Goal: Task Accomplishment & Management: Manage account settings

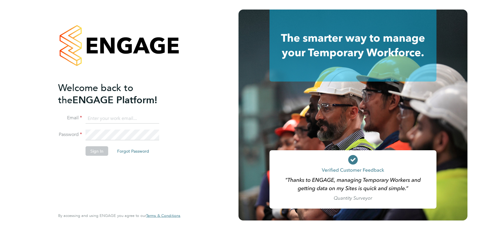
type input "[EMAIL_ADDRESS][PERSON_NAME][DOMAIN_NAME]"
click at [96, 150] on button "Sign In" at bounding box center [96, 151] width 23 height 10
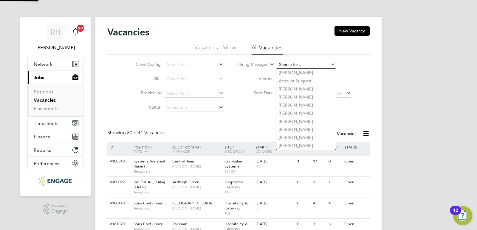
click at [284, 66] on input at bounding box center [306, 65] width 59 height 8
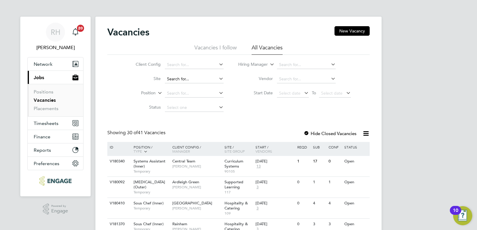
click at [190, 82] on input at bounding box center [194, 79] width 59 height 8
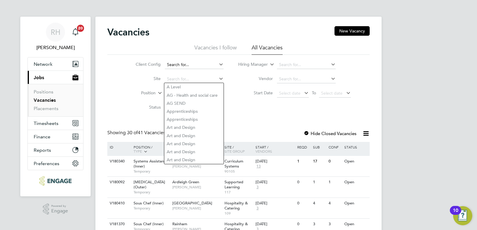
click at [184, 64] on input at bounding box center [194, 65] width 59 height 8
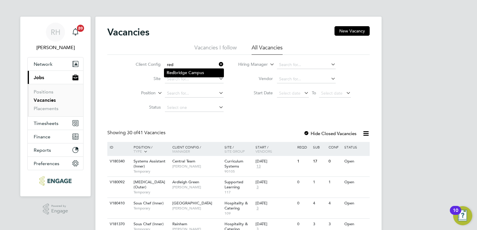
click at [176, 76] on li "Red bridge Campus" at bounding box center [193, 73] width 59 height 8
type input "Redbridge Campus"
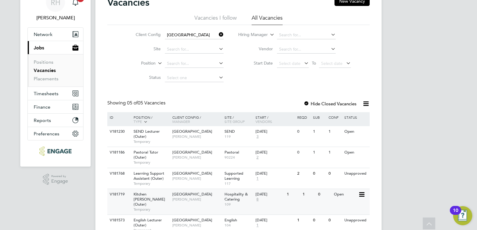
scroll to position [52, 0]
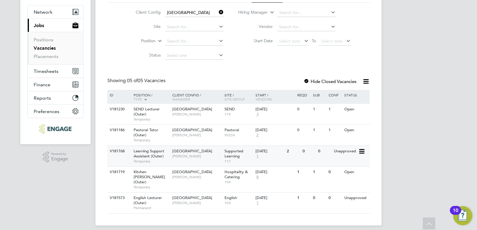
click at [158, 156] on span "Learning Support Assistant (Outer)" at bounding box center [148, 154] width 31 height 10
click at [46, 49] on link "Vacancies" at bounding box center [45, 48] width 22 height 6
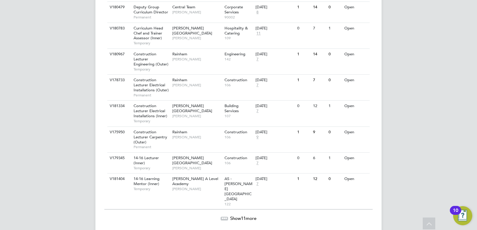
scroll to position [650, 0]
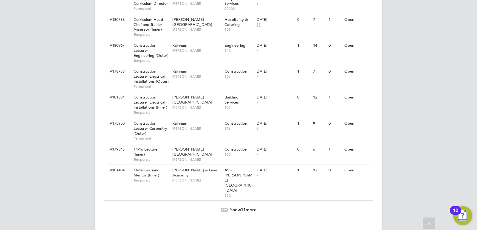
click at [239, 207] on span "Show 11 more" at bounding box center [243, 210] width 26 height 6
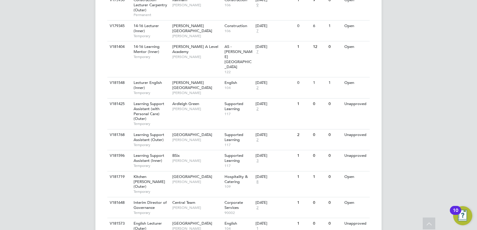
scroll to position [781, 0]
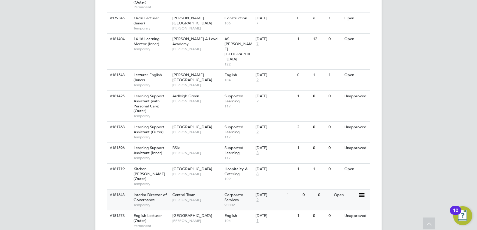
click at [144, 192] on span "Interim Director of Governance" at bounding box center [149, 197] width 33 height 10
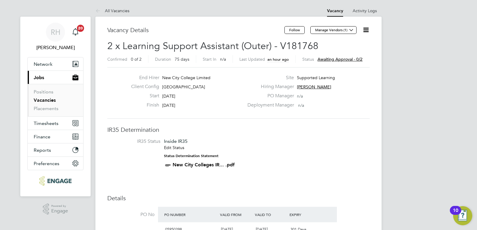
click at [367, 29] on icon at bounding box center [365, 29] width 7 height 7
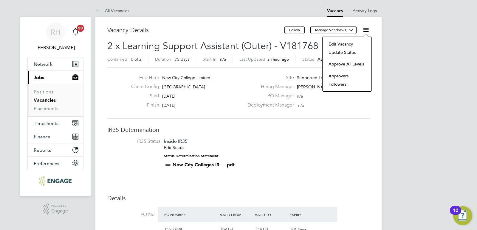
click at [335, 73] on li "Approvers" at bounding box center [346, 76] width 43 height 8
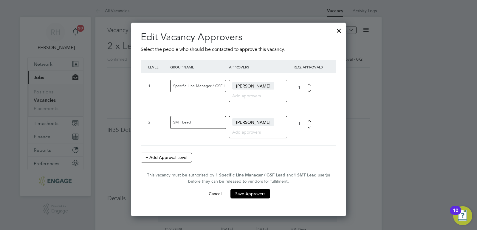
click at [338, 30] on div at bounding box center [338, 29] width 11 height 11
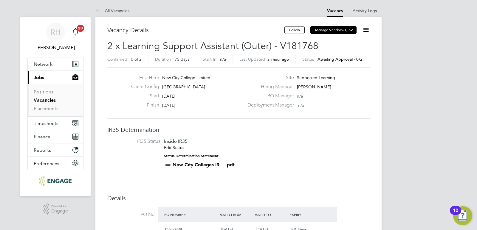
click at [351, 30] on icon at bounding box center [351, 30] width 4 height 4
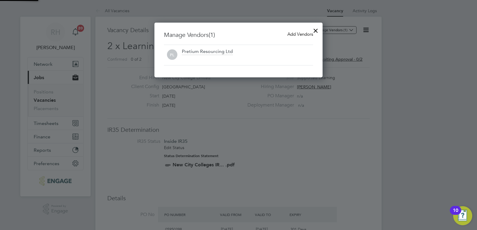
scroll to position [55, 168]
click at [290, 33] on span "Add Vendors" at bounding box center [300, 34] width 26 height 6
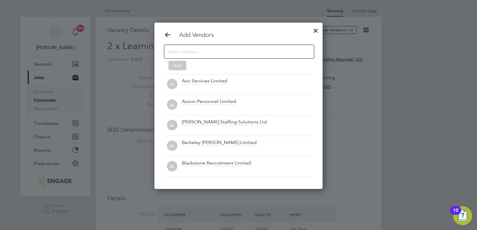
scroll to position [167, 168]
click at [241, 52] on input at bounding box center [234, 52] width 134 height 8
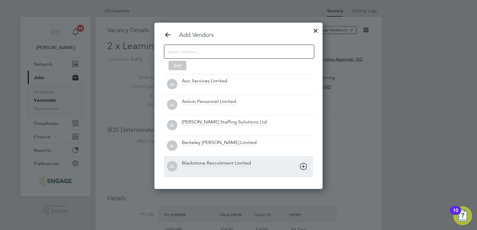
click at [208, 166] on div "Blackstone Recruitment Limited" at bounding box center [216, 163] width 69 height 7
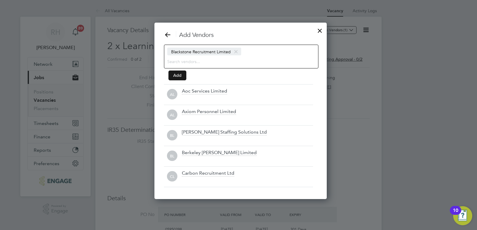
click at [173, 78] on button "Add" at bounding box center [177, 76] width 18 height 10
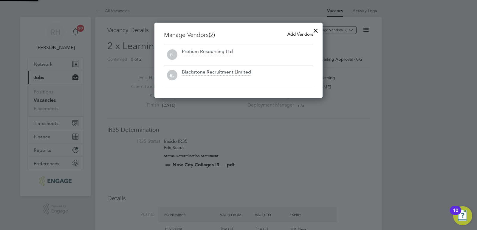
scroll to position [76, 168]
click at [317, 30] on div at bounding box center [315, 29] width 11 height 11
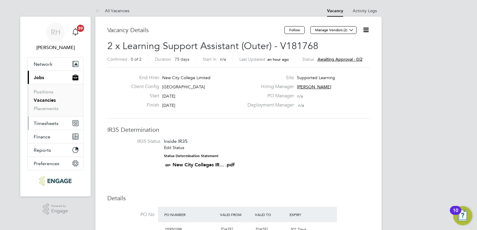
click at [58, 123] on button "Timesheets" at bounding box center [55, 123] width 55 height 13
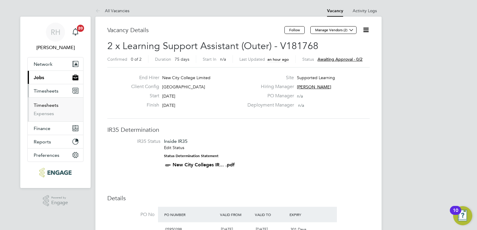
click at [50, 106] on link "Timesheets" at bounding box center [46, 105] width 25 height 6
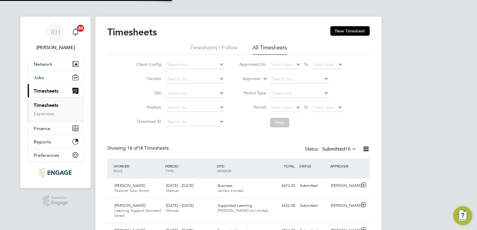
scroll to position [20, 52]
click at [279, 81] on input at bounding box center [299, 79] width 59 height 8
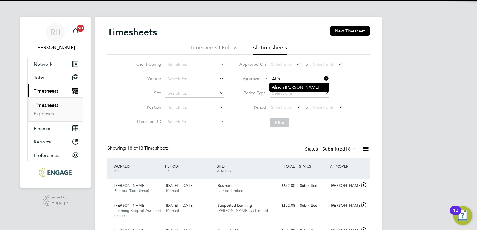
click at [280, 88] on li "Alis on Arnaud" at bounding box center [298, 87] width 59 height 8
type input "Alison Arnaud"
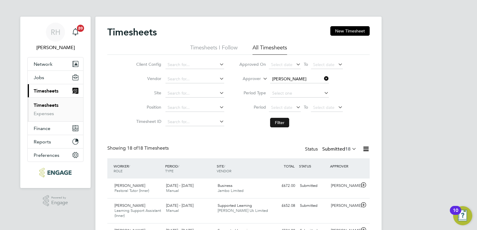
click at [280, 127] on button "Filter" at bounding box center [279, 123] width 19 height 10
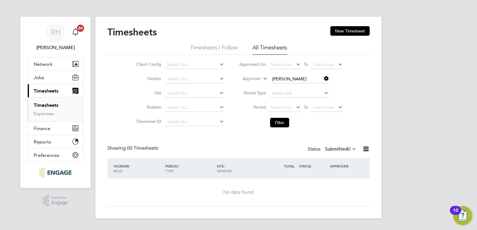
click at [350, 150] on icon at bounding box center [350, 149] width 0 height 8
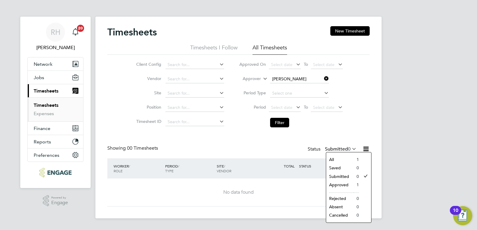
click at [340, 185] on li "Approved" at bounding box center [339, 185] width 27 height 8
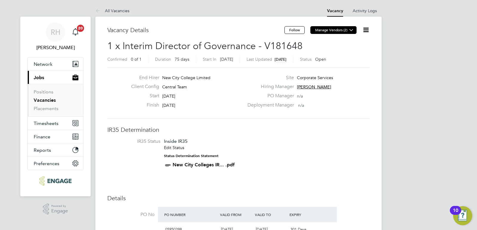
click at [351, 32] on icon at bounding box center [351, 30] width 4 height 4
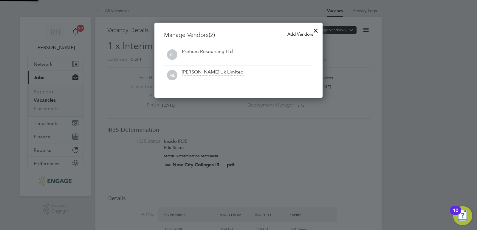
scroll to position [76, 168]
click at [314, 30] on div at bounding box center [315, 29] width 11 height 11
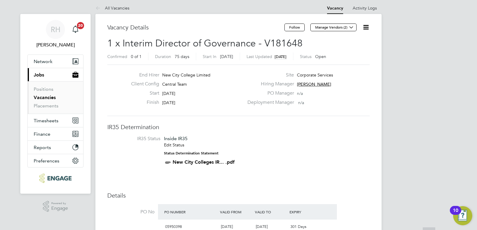
scroll to position [0, 0]
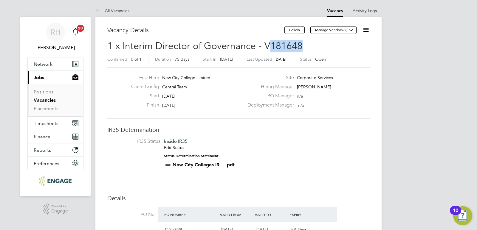
drag, startPoint x: 307, startPoint y: 44, endPoint x: 270, endPoint y: 47, distance: 37.0
click at [270, 47] on h2 "1 x Interim Director of Governance - V181648 Confirmed 0 of 1 Duration 75 days …" at bounding box center [238, 52] width 262 height 25
copy span "181648"
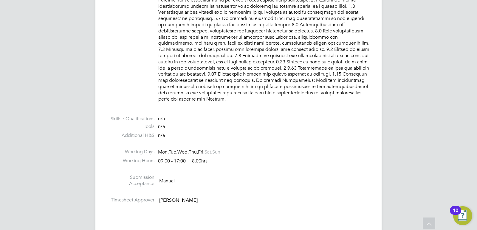
scroll to position [923, 0]
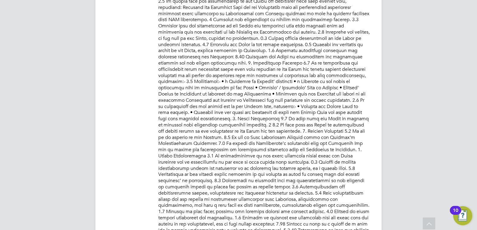
scroll to position [603, 0]
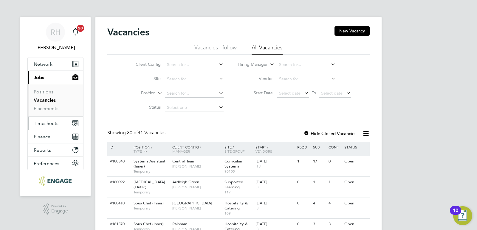
click at [47, 125] on span "Timesheets" at bounding box center [46, 124] width 25 height 6
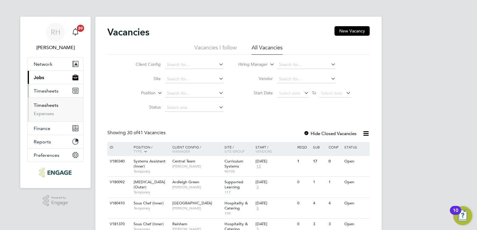
click at [48, 104] on link "Timesheets" at bounding box center [46, 105] width 25 height 6
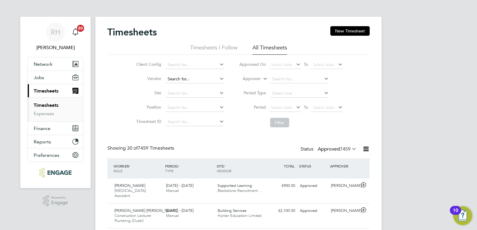
click at [178, 80] on input at bounding box center [194, 79] width 59 height 8
click at [179, 89] on li "Jjf ox Limited" at bounding box center [194, 87] width 59 height 8
type input "Jjfox Limited"
click at [350, 150] on icon at bounding box center [350, 149] width 0 height 8
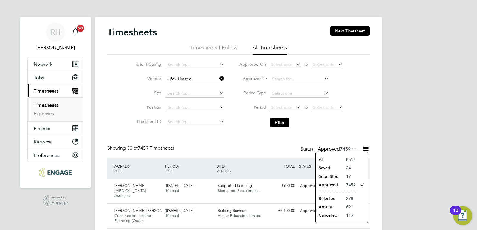
click at [338, 176] on li "Submitted" at bounding box center [328, 176] width 27 height 8
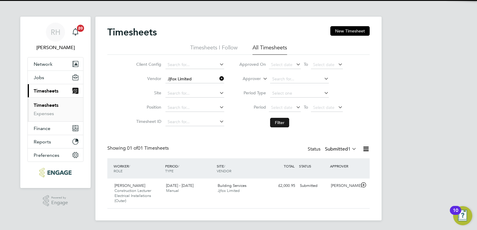
click at [283, 122] on button "Filter" at bounding box center [279, 123] width 19 height 10
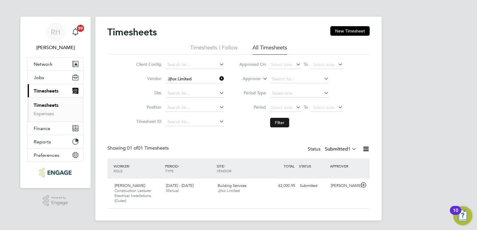
click at [283, 122] on button "Filter" at bounding box center [279, 123] width 19 height 10
click at [218, 79] on icon at bounding box center [218, 78] width 0 height 8
click at [283, 79] on input at bounding box center [299, 79] width 59 height 8
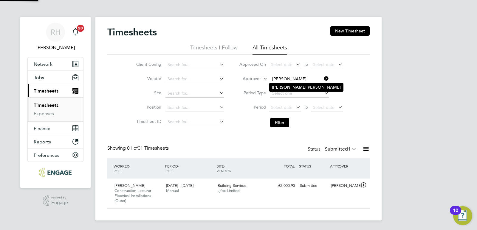
click at [285, 86] on li "Kerry Baker" at bounding box center [306, 87] width 74 height 8
type input "Kerry Baker"
click at [350, 148] on icon at bounding box center [350, 149] width 0 height 8
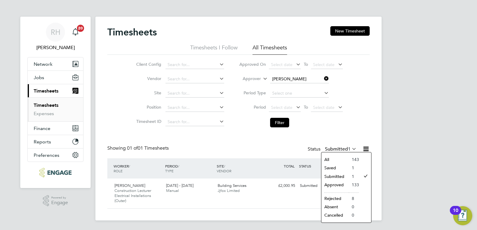
click at [339, 158] on li "All" at bounding box center [334, 159] width 27 height 8
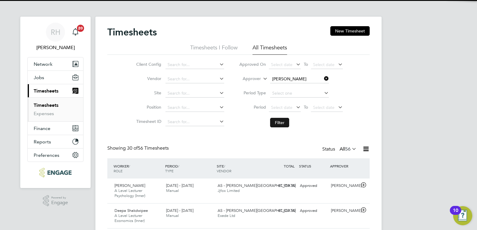
click at [282, 123] on button "Filter" at bounding box center [279, 123] width 19 height 10
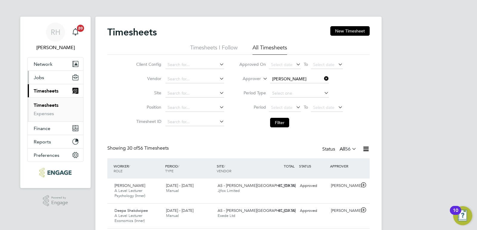
click at [51, 79] on button "Jobs" at bounding box center [55, 77] width 55 height 13
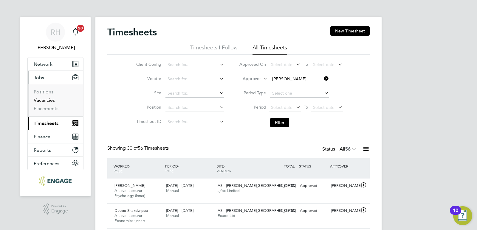
click at [50, 101] on link "Vacancies" at bounding box center [44, 100] width 21 height 6
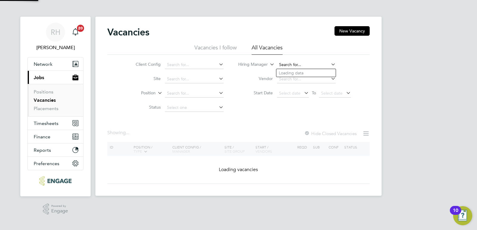
click at [297, 66] on input at bounding box center [306, 65] width 59 height 8
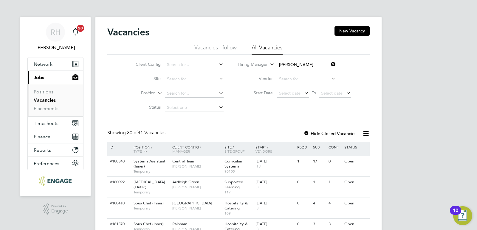
click at [296, 72] on li "Joann a Duncan" at bounding box center [314, 73] width 77 height 8
type input "[PERSON_NAME]"
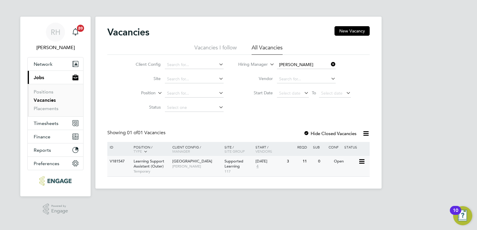
click at [158, 167] on span "Learning Support Assistant (Outer)" at bounding box center [148, 164] width 31 height 10
click at [49, 123] on span "Timesheets" at bounding box center [46, 124] width 25 height 6
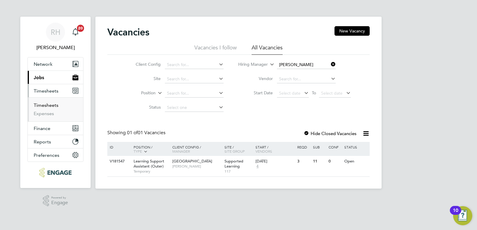
click at [50, 105] on link "Timesheets" at bounding box center [46, 105] width 25 height 6
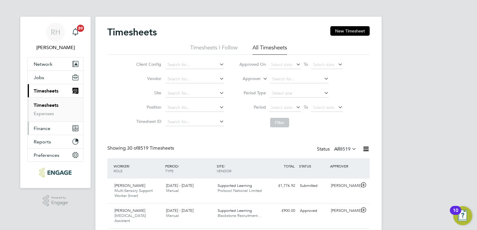
scroll to position [15, 52]
click at [288, 81] on input at bounding box center [299, 79] width 59 height 8
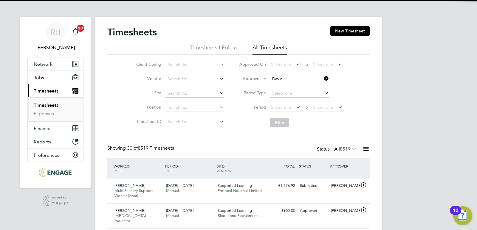
click at [289, 87] on li "Davin ia Wynne" at bounding box center [298, 87] width 59 height 8
type input "Davinia Wynne"
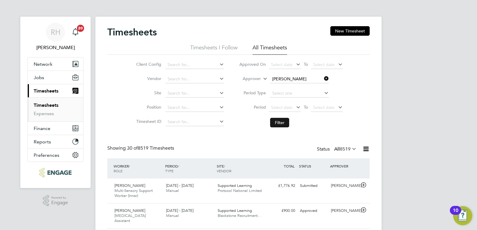
click at [281, 124] on button "Filter" at bounding box center [279, 123] width 19 height 10
click at [41, 80] on span "Jobs" at bounding box center [39, 78] width 10 height 6
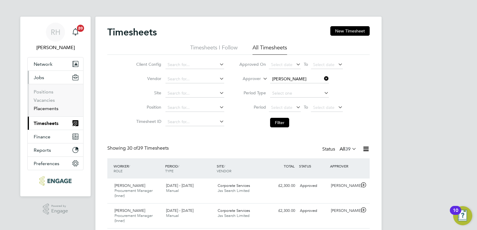
click at [44, 109] on link "Placements" at bounding box center [46, 109] width 25 height 6
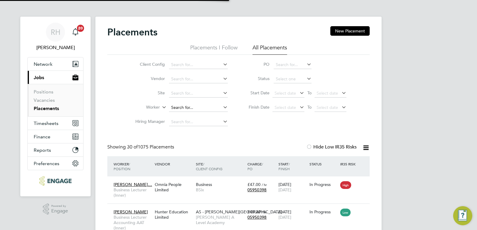
click at [193, 108] on input at bounding box center [198, 108] width 59 height 8
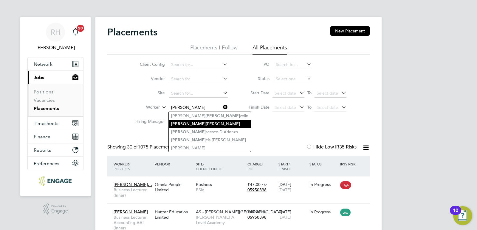
click at [190, 123] on li "Fran ck Lepelletier" at bounding box center [210, 124] width 82 height 8
type input "Franck Lepelletier"
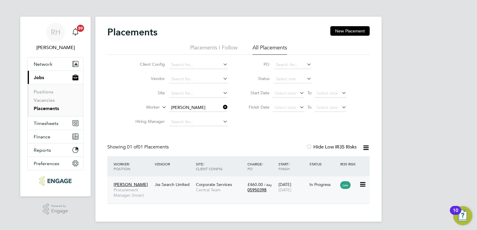
click at [152, 193] on div "Franck Lepelletier Procurement Manager (Inner)" at bounding box center [132, 190] width 41 height 22
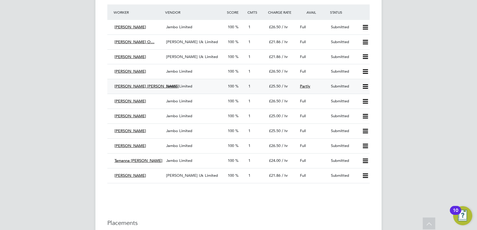
click at [173, 85] on span "Jambo Limited" at bounding box center [179, 86] width 26 height 5
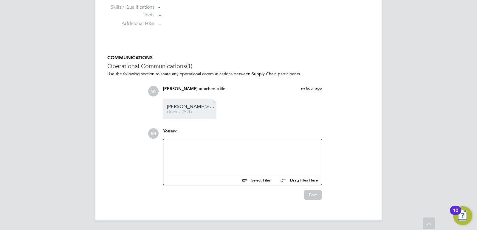
click at [181, 111] on span "docx - 25kb" at bounding box center [191, 112] width 48 height 4
click at [258, 157] on div at bounding box center [242, 156] width 151 height 26
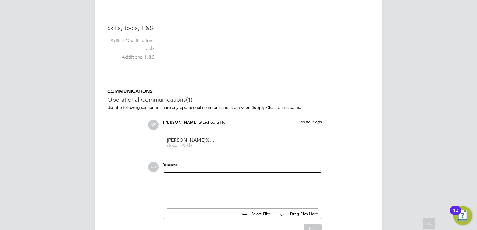
scroll to position [495, 0]
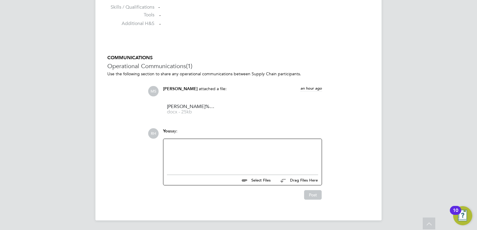
click at [204, 146] on div at bounding box center [242, 156] width 151 height 26
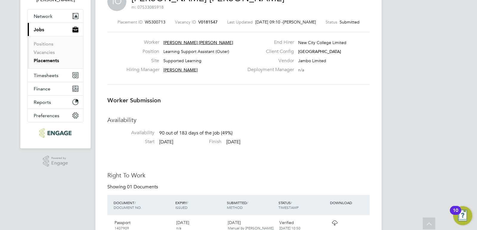
scroll to position [0, 0]
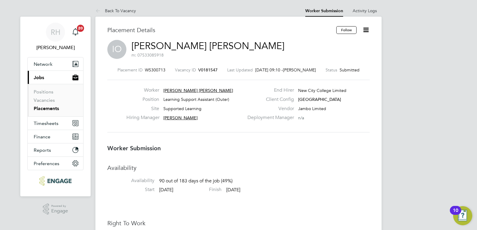
click at [204, 69] on span "V0181547" at bounding box center [207, 69] width 19 height 5
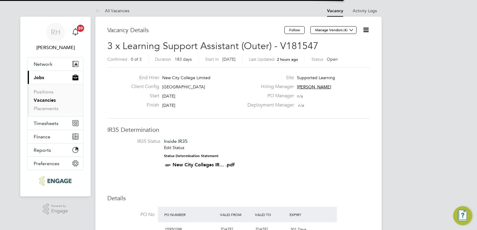
scroll to position [10, 56]
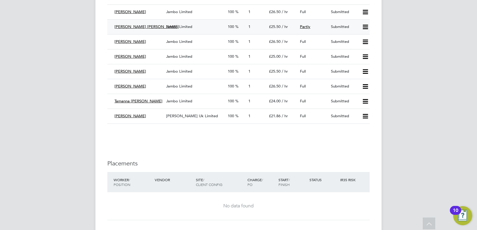
click at [147, 27] on span "[PERSON_NAME] [PERSON_NAME]" at bounding box center [146, 26] width 64 height 5
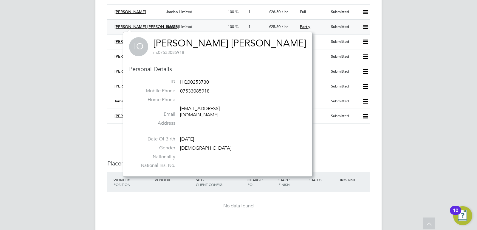
click at [175, 29] on span "Jambo Limited" at bounding box center [179, 26] width 26 height 5
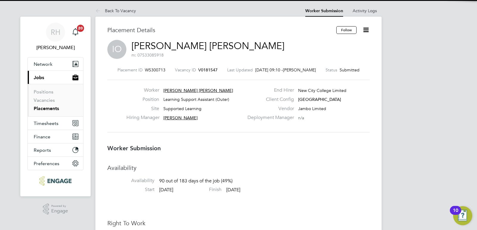
click at [365, 30] on icon at bounding box center [365, 29] width 7 height 7
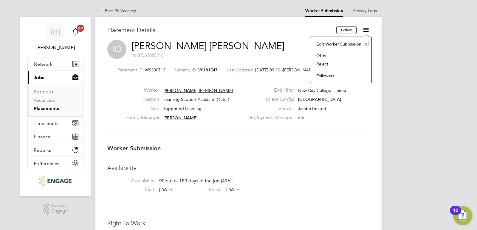
click at [323, 75] on li "Followers" at bounding box center [340, 76] width 55 height 8
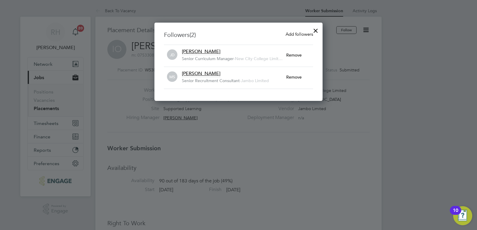
click at [303, 33] on span "Add followers" at bounding box center [298, 34] width 27 height 6
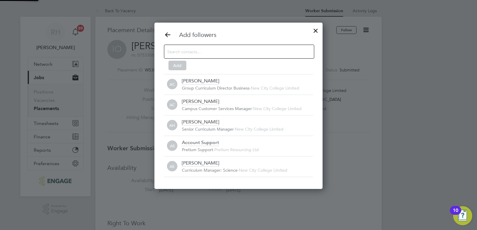
click at [197, 52] on input at bounding box center [234, 52] width 134 height 8
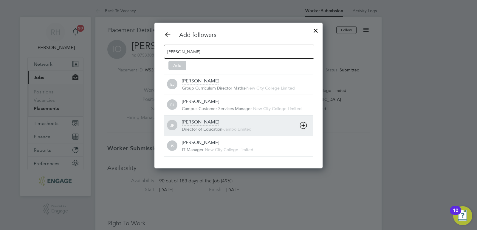
type input "James"
click at [195, 123] on div "James Pedley" at bounding box center [200, 122] width 37 height 7
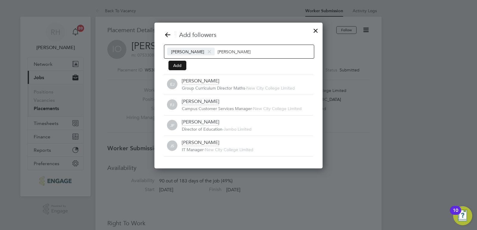
click at [177, 64] on button "Add" at bounding box center [177, 66] width 18 height 10
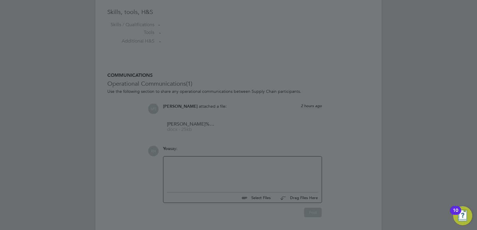
click at [222, 162] on div at bounding box center [238, 115] width 477 height 230
click at [204, 175] on div at bounding box center [238, 115] width 477 height 230
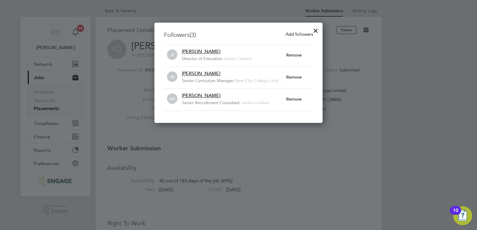
click at [316, 31] on div at bounding box center [315, 29] width 11 height 11
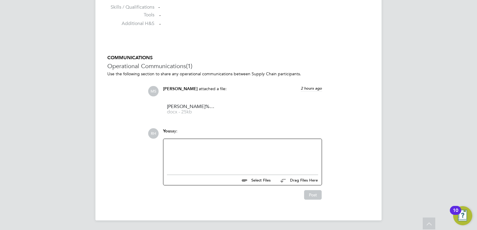
click at [190, 161] on div at bounding box center [242, 156] width 151 height 26
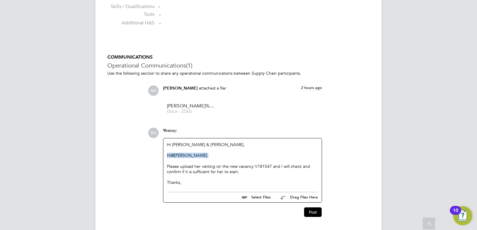
drag, startPoint x: 205, startPoint y: 156, endPoint x: 165, endPoint y: 156, distance: 40.2
click at [165, 156] on div "Hi Monty & James, Hi @James Pedley ​ Please upload her vetting on the new vacan…" at bounding box center [242, 164] width 158 height 51
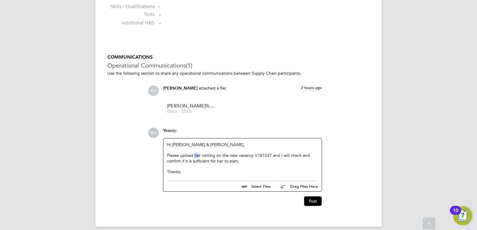
drag, startPoint x: 194, startPoint y: 156, endPoint x: 199, endPoint y: 155, distance: 5.4
click at [199, 155] on div "Please upload her vetting on the new vacancy V181547 and I will check and confi…" at bounding box center [242, 158] width 151 height 11
drag, startPoint x: 201, startPoint y: 155, endPoint x: 195, endPoint y: 156, distance: 6.5
click at [195, 156] on div "Please upload her vetting on the new vacancy V181547 and I will check and confi…" at bounding box center [242, 158] width 151 height 11
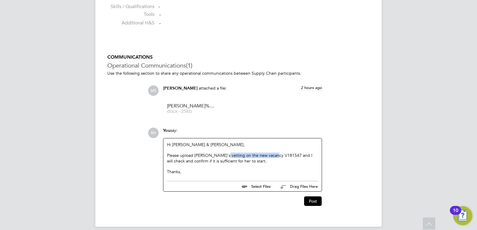
drag, startPoint x: 219, startPoint y: 156, endPoint x: 272, endPoint y: 155, distance: 52.8
click at [272, 155] on div "Please upload Ivy's vetting on the new vacancy V181547 and I will check and con…" at bounding box center [242, 158] width 151 height 11
click at [315, 200] on button "Post" at bounding box center [313, 202] width 18 height 10
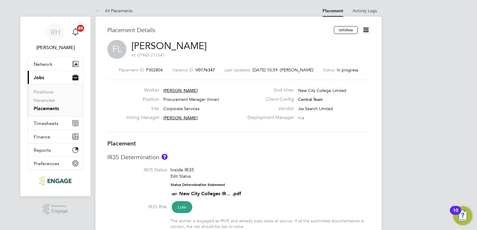
click at [366, 27] on icon at bounding box center [365, 29] width 7 height 7
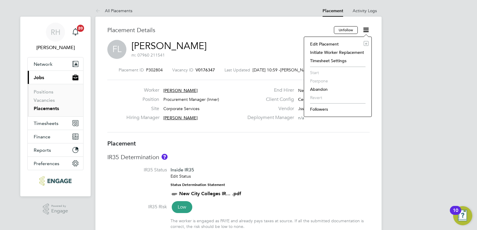
click at [326, 44] on li "Edit Placement e" at bounding box center [337, 44] width 61 height 8
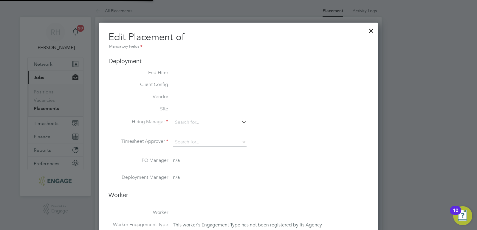
type input "Davinia Wynne"
type input "05 Sep 2025"
type input "31 Dec 2025"
type input "09:00"
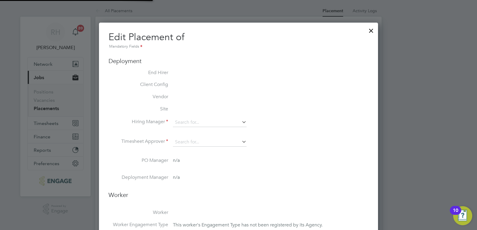
type input "17:00"
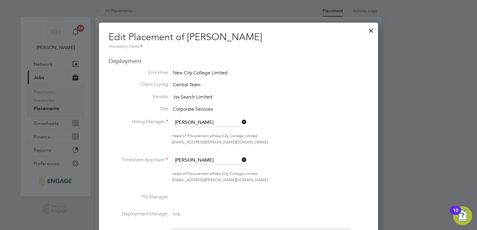
click at [240, 159] on icon at bounding box center [240, 160] width 0 height 8
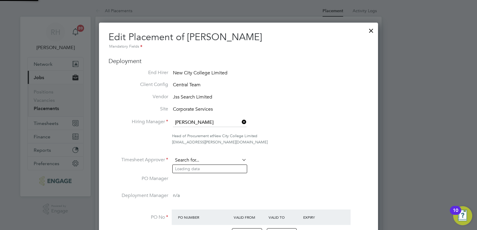
click at [222, 161] on input at bounding box center [210, 160] width 74 height 9
click at [214, 169] on li "Jamie Stroud" at bounding box center [209, 169] width 74 height 8
type input "Jamie Stroud"
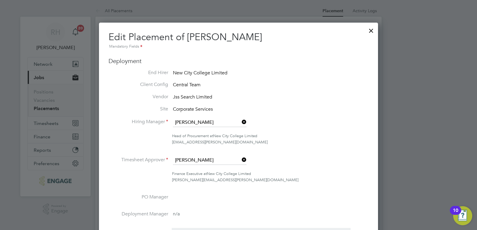
click at [240, 121] on icon at bounding box center [240, 122] width 0 height 8
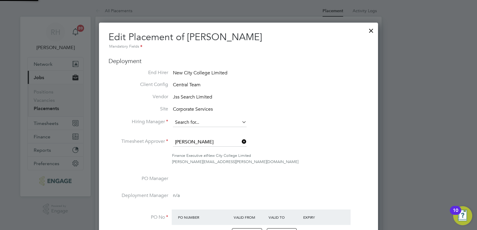
click at [234, 122] on input at bounding box center [210, 122] width 74 height 9
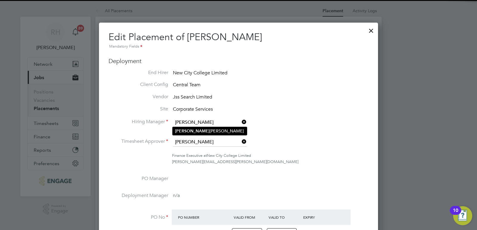
click at [222, 128] on li "Jamie Stroud" at bounding box center [209, 131] width 74 height 8
type input "Jamie Stroud"
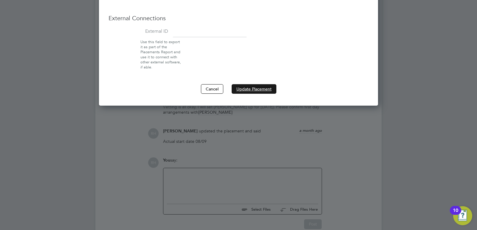
click at [252, 87] on button "Update Placement" at bounding box center [253, 89] width 45 height 10
